Goal: Browse casually

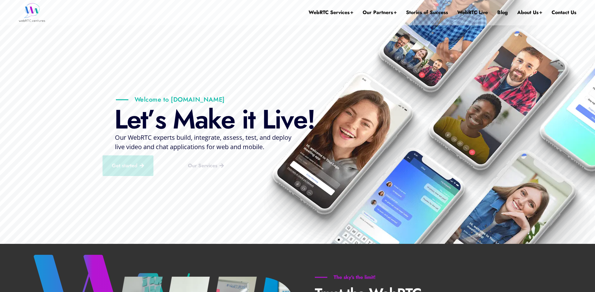
drag, startPoint x: 197, startPoint y: 65, endPoint x: 199, endPoint y: 70, distance: 5.6
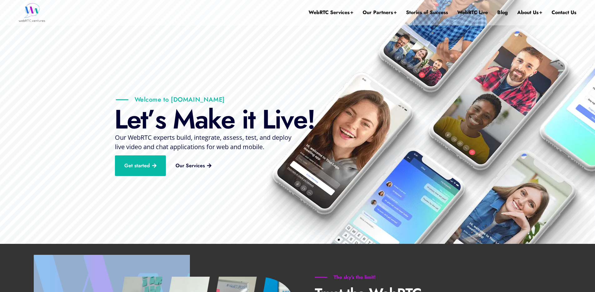
drag, startPoint x: 231, startPoint y: 270, endPoint x: 231, endPoint y: 72, distance: 197.5
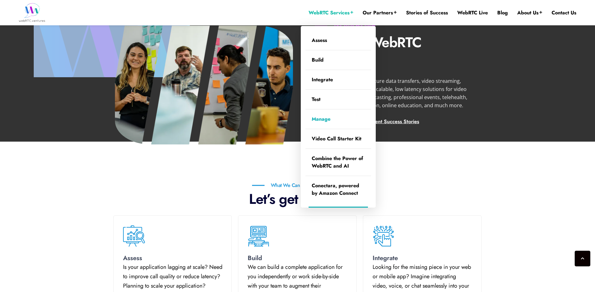
scroll to position [246, 0]
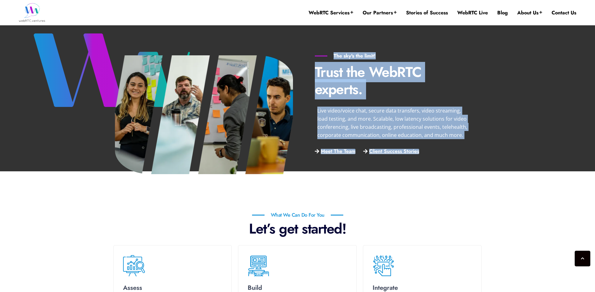
drag, startPoint x: 477, startPoint y: 185, endPoint x: 471, endPoint y: 46, distance: 139.2
drag, startPoint x: 471, startPoint y: 46, endPoint x: 462, endPoint y: 157, distance: 112.2
click at [462, 157] on div "The sky's the limit! Trust the WebRTC experts. Live video/voice chat, secure da…" at bounding box center [391, 101] width 187 height 121
drag, startPoint x: 435, startPoint y: 150, endPoint x: 352, endPoint y: 82, distance: 107.7
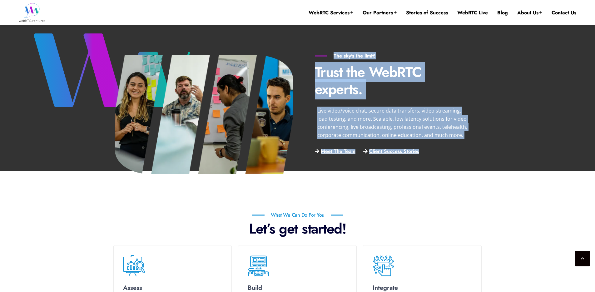
click at [352, 82] on div "The sky's the limit! Trust the WebRTC experts. Live video/voice chat, secure da…" at bounding box center [393, 104] width 166 height 115
drag, startPoint x: 317, startPoint y: 66, endPoint x: 471, endPoint y: 182, distance: 192.6
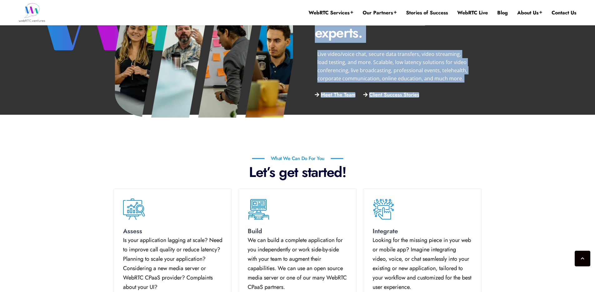
scroll to position [372, 0]
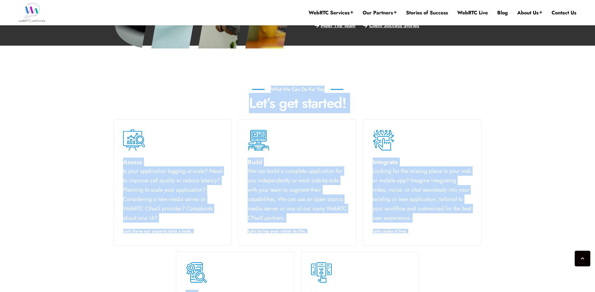
drag, startPoint x: 240, startPoint y: 80, endPoint x: 493, endPoint y: 251, distance: 305.6
click at [493, 251] on div "What We Can Do For You Let’s get started! Assess Is your application lagging at…" at bounding box center [297, 233] width 595 height 307
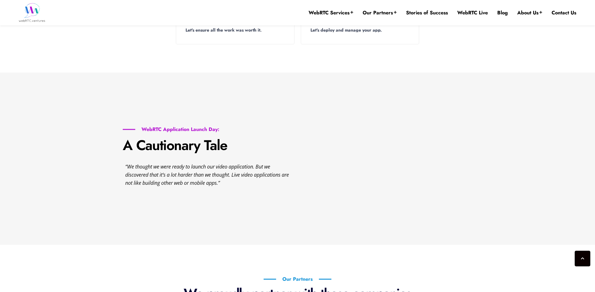
scroll to position [698, 0]
